Goal: Task Accomplishment & Management: Manage account settings

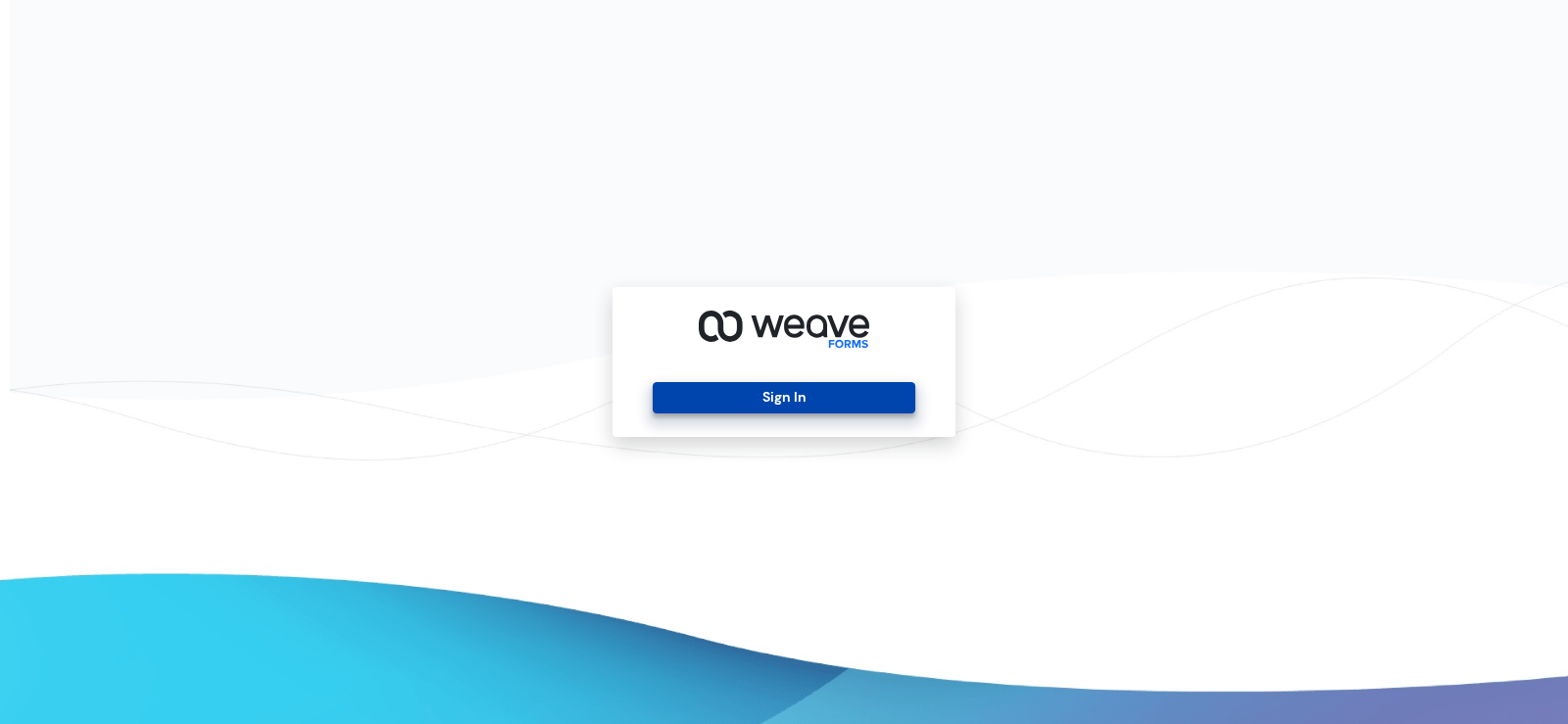
click at [897, 392] on button "Sign In" at bounding box center [784, 397] width 262 height 31
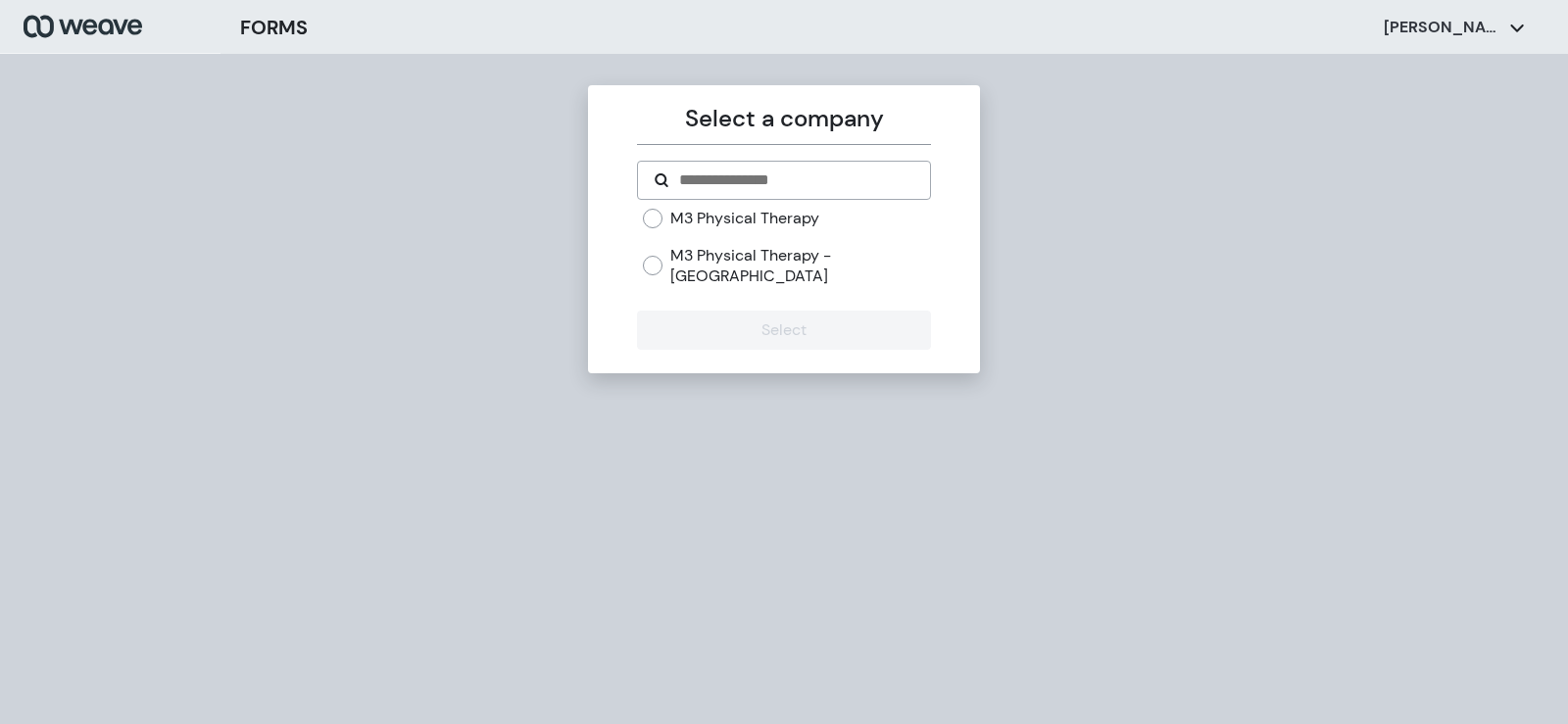
click at [706, 219] on label "M3 Physical Therapy" at bounding box center [744, 218] width 149 height 22
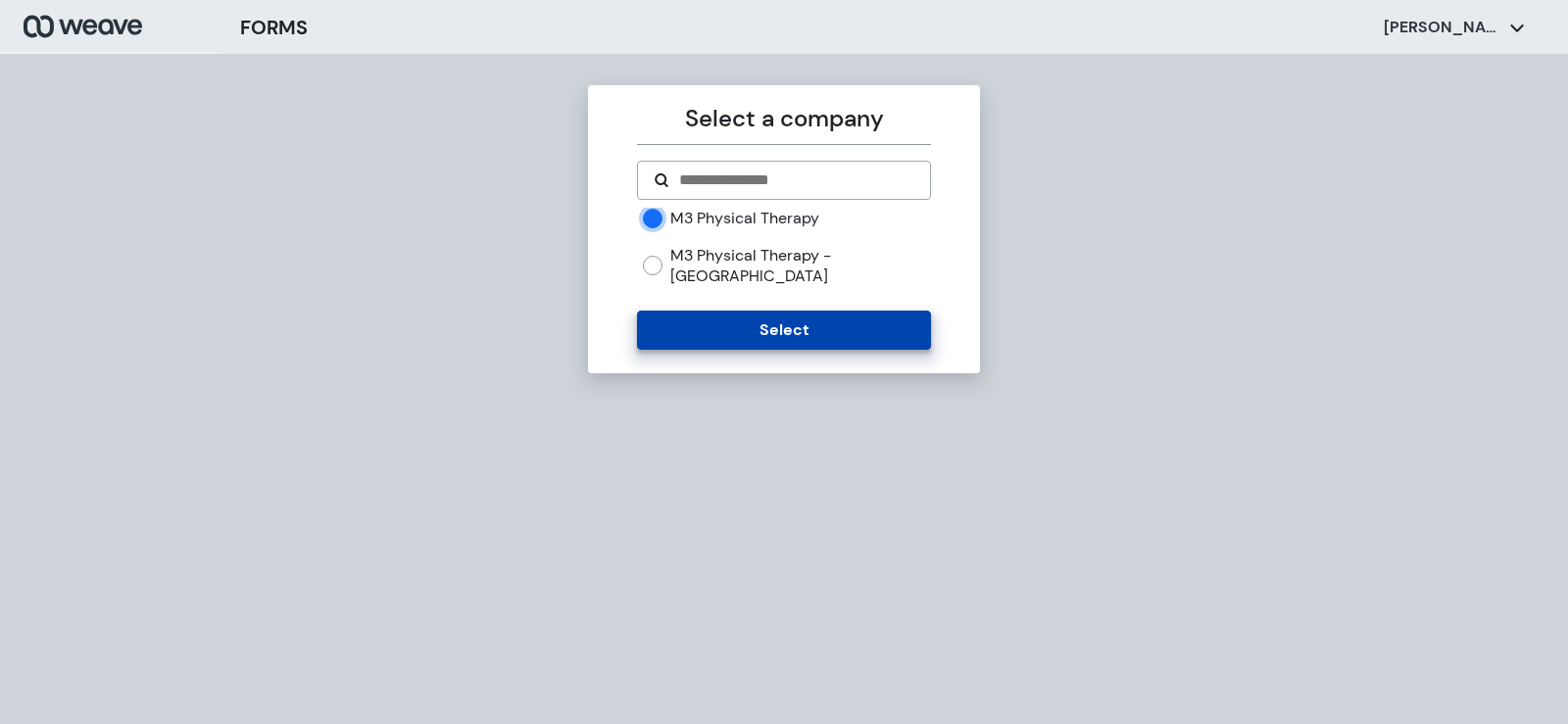
click at [706, 311] on button "Select" at bounding box center [784, 331] width 293 height 39
